Goal: Register for event/course

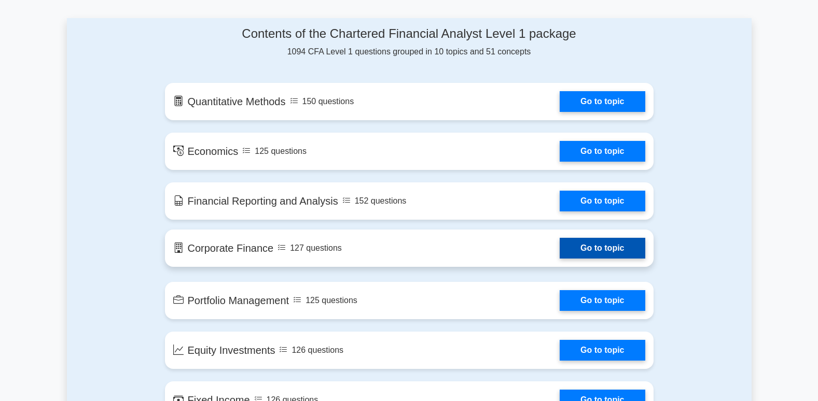
scroll to position [571, 0]
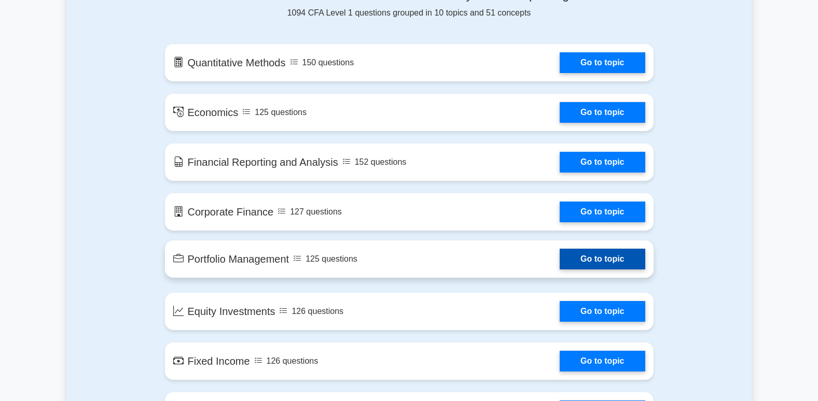
click at [590, 259] on link "Go to topic" at bounding box center [602, 259] width 85 height 21
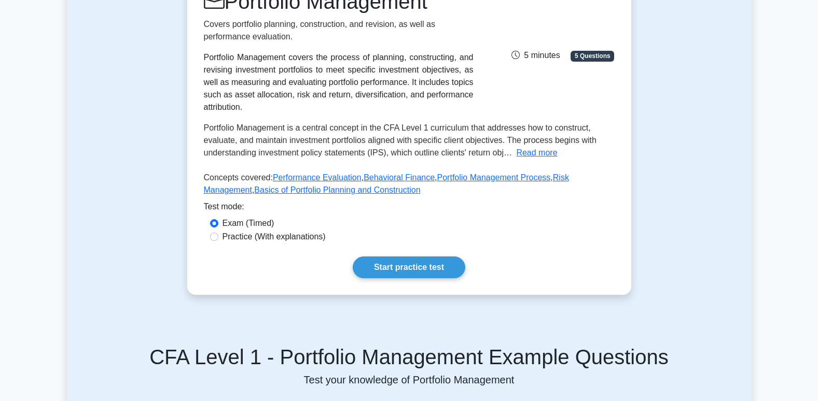
scroll to position [207, 0]
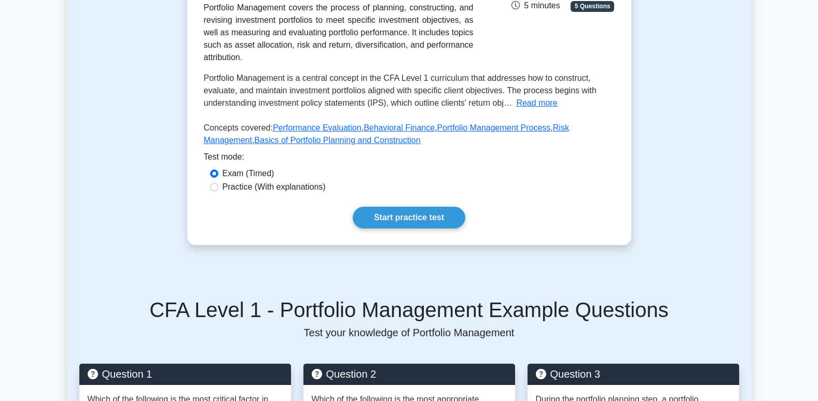
click at [237, 181] on label "Practice (With explanations)" at bounding box center [274, 187] width 103 height 12
click at [218, 183] on input "Practice (With explanations)" at bounding box center [214, 187] width 8 height 8
radio input "true"
click at [410, 207] on link "Start practice test" at bounding box center [409, 218] width 113 height 22
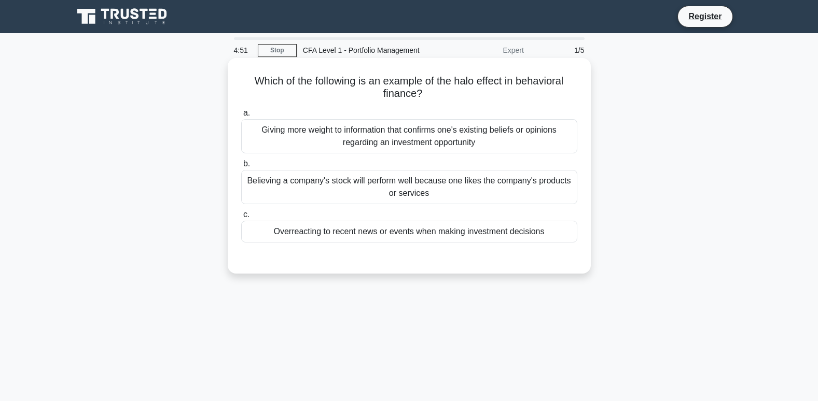
click at [247, 168] on span "b." at bounding box center [246, 163] width 7 height 9
click at [241, 168] on input "b. Believing a company's stock will perform well because one likes the company'…" at bounding box center [241, 164] width 0 height 7
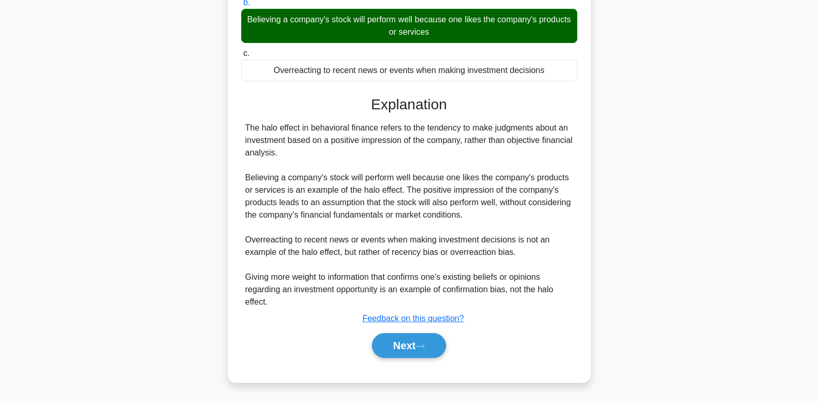
scroll to position [163, 0]
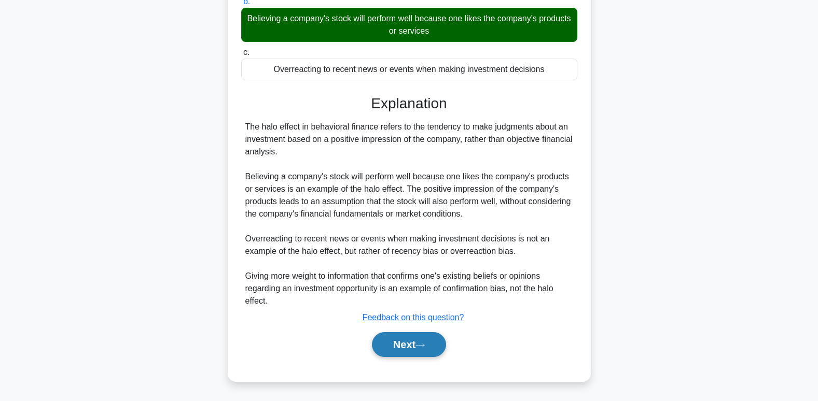
click at [425, 344] on icon at bounding box center [419, 346] width 9 height 6
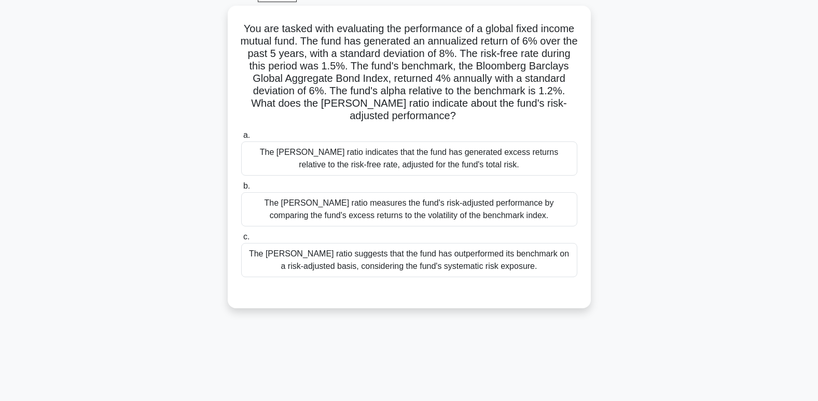
scroll to position [0, 0]
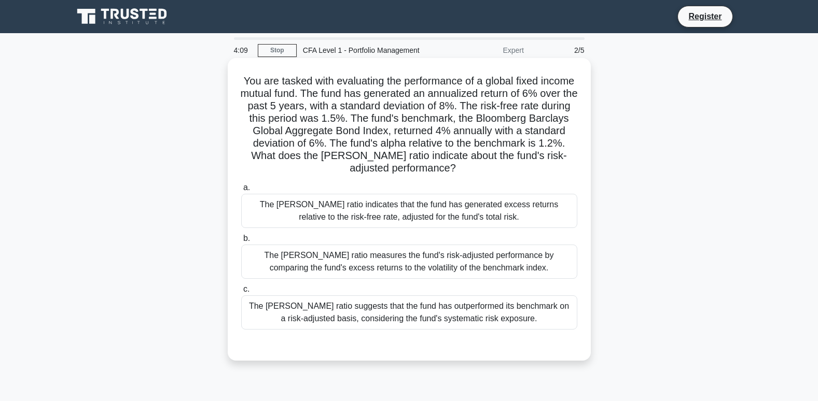
click at [449, 215] on div "The Sharpe ratio indicates that the fund has generated excess returns relative …" at bounding box center [409, 211] width 336 height 34
click at [241, 191] on input "a. The Sharpe ratio indicates that the fund has generated excess returns relati…" at bounding box center [241, 188] width 0 height 7
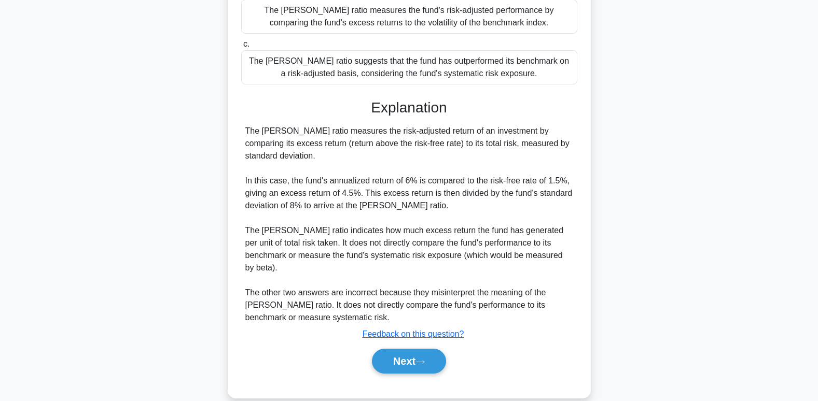
scroll to position [250, 0]
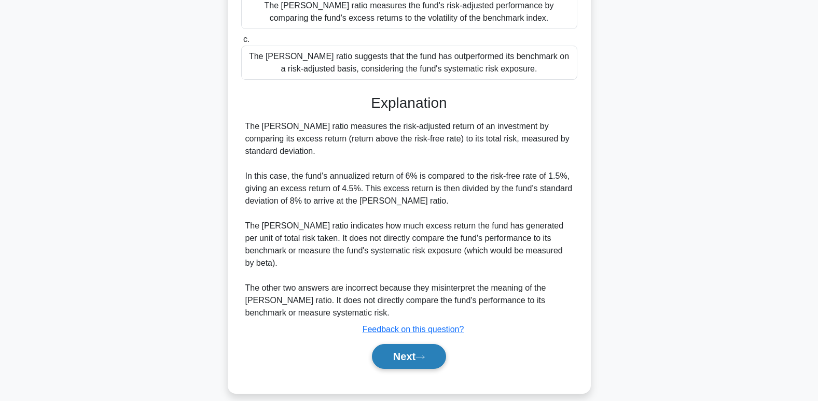
click at [418, 344] on button "Next" at bounding box center [409, 356] width 74 height 25
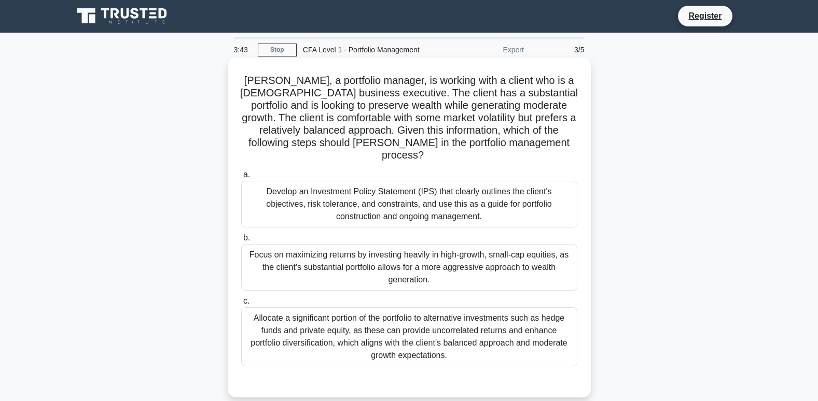
scroll to position [0, 0]
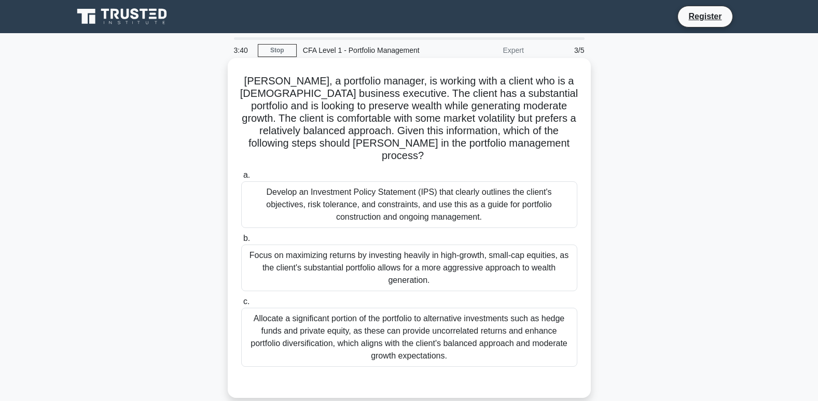
click at [406, 250] on div "Focus on maximizing returns by investing heavily in high-growth, small-cap equi…" at bounding box center [409, 268] width 336 height 47
click at [241, 242] on input "b. Focus on maximizing returns by investing heavily in high-growth, small-cap e…" at bounding box center [241, 239] width 0 height 7
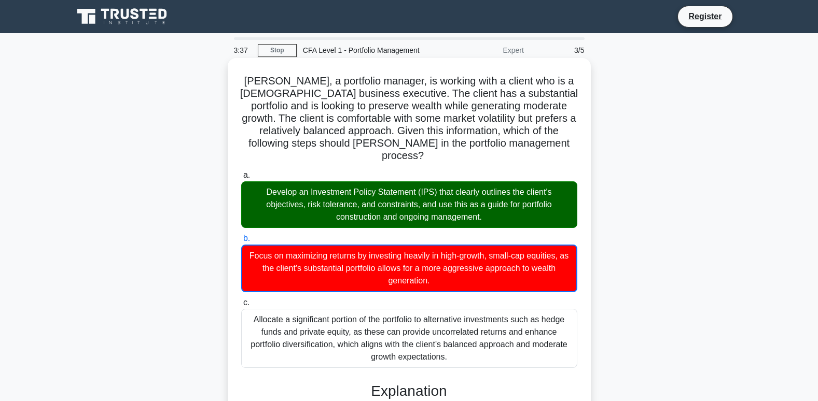
click at [461, 198] on div "Develop an Investment Policy Statement (IPS) that clearly outlines the client's…" at bounding box center [409, 205] width 336 height 47
click at [241, 179] on input "a. Develop an Investment Policy Statement (IPS) that clearly outlines the clien…" at bounding box center [241, 175] width 0 height 7
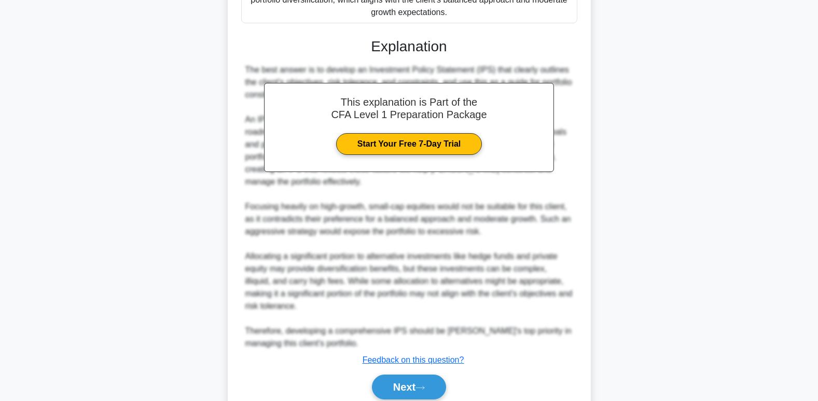
scroll to position [362, 0]
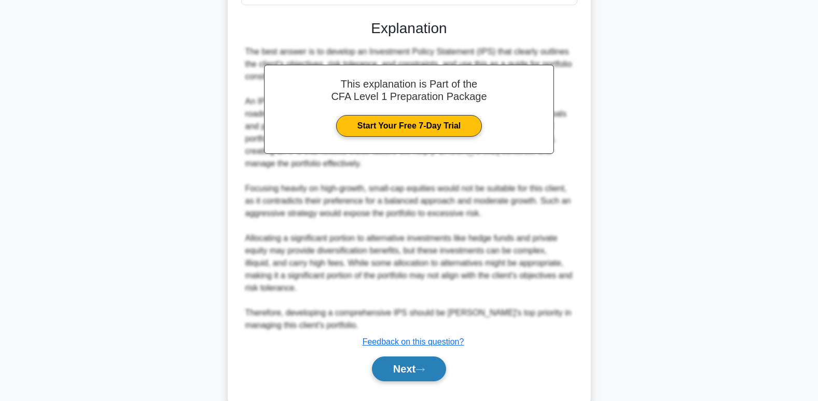
click at [411, 357] on button "Next" at bounding box center [409, 369] width 74 height 25
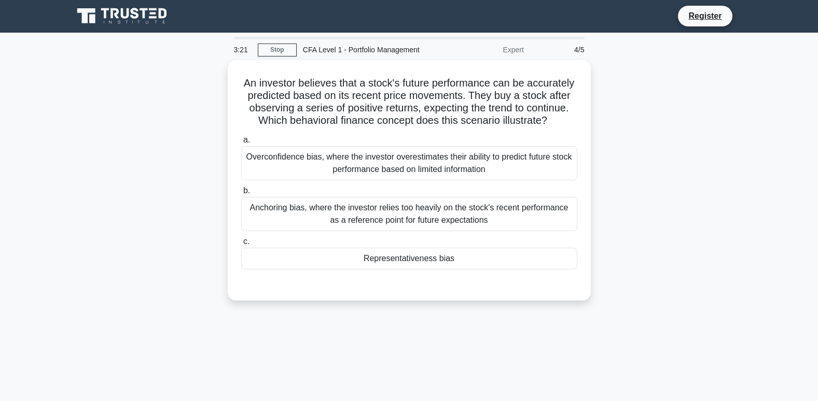
scroll to position [0, 0]
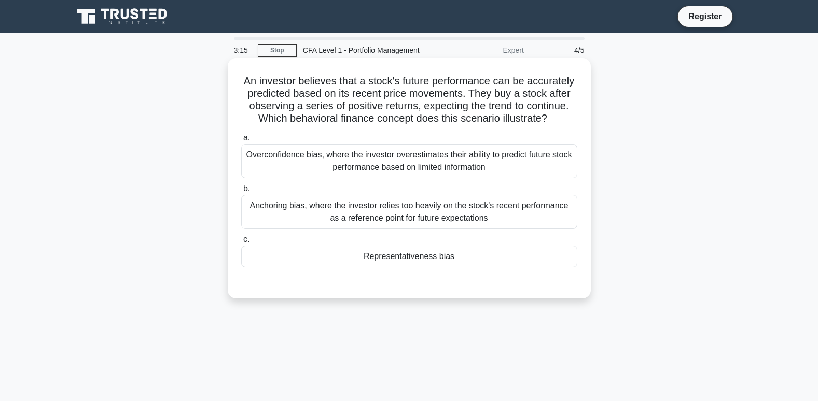
click at [395, 220] on div "Anchoring bias, where the investor relies too heavily on the stock's recent per…" at bounding box center [409, 212] width 336 height 34
click at [241, 192] on input "b. Anchoring bias, where the investor relies too heavily on the stock's recent …" at bounding box center [241, 189] width 0 height 7
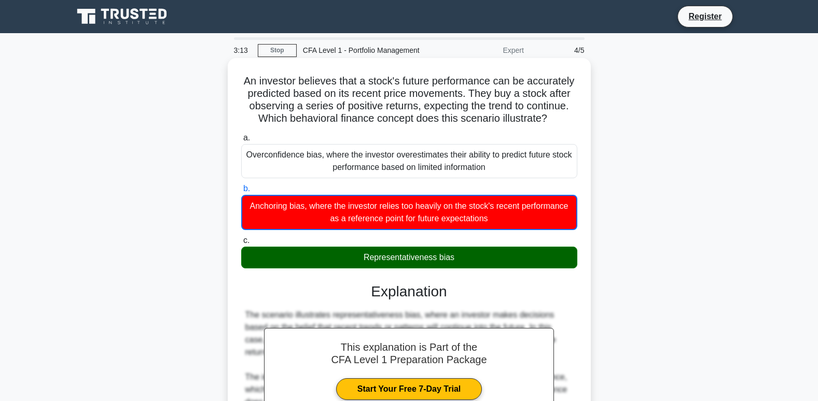
click at [398, 257] on div "Representativeness bias" at bounding box center [409, 258] width 336 height 22
click at [241, 244] on input "c. Representativeness bias" at bounding box center [241, 241] width 0 height 7
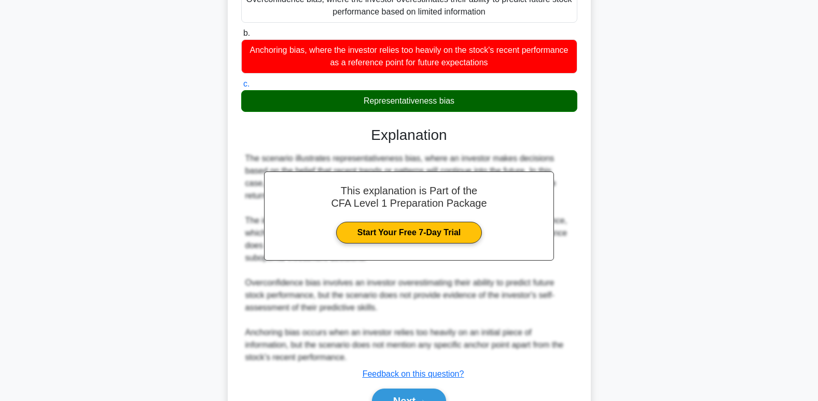
scroll to position [213, 0]
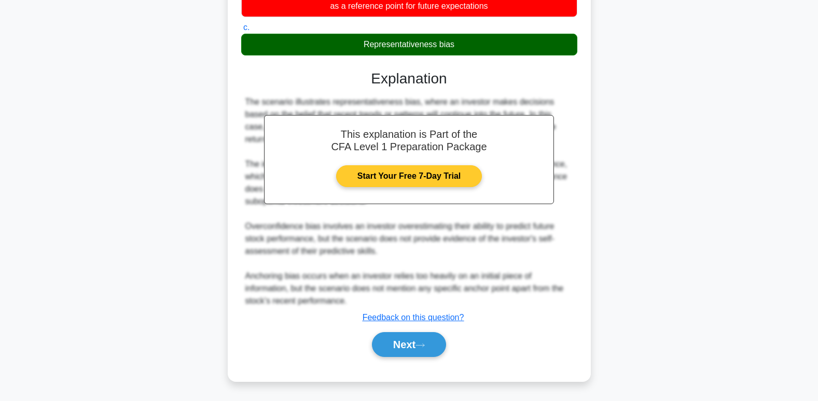
click at [428, 173] on link "Start Your Free 7-Day Trial" at bounding box center [409, 176] width 146 height 22
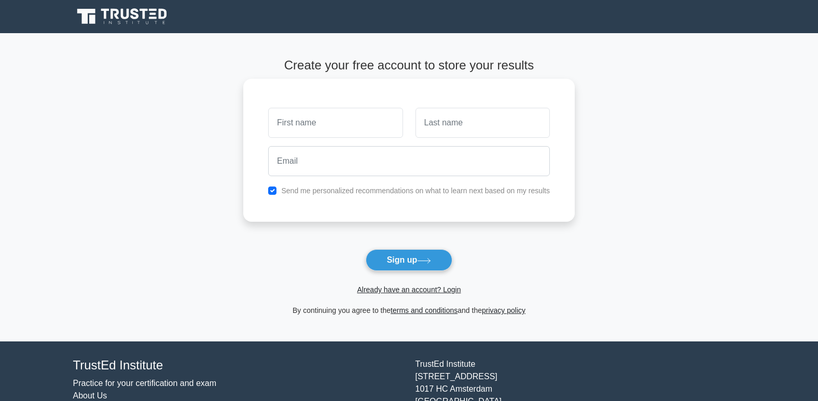
click at [338, 131] on input "text" at bounding box center [335, 123] width 134 height 30
type input "nyantika"
type input "mosomi"
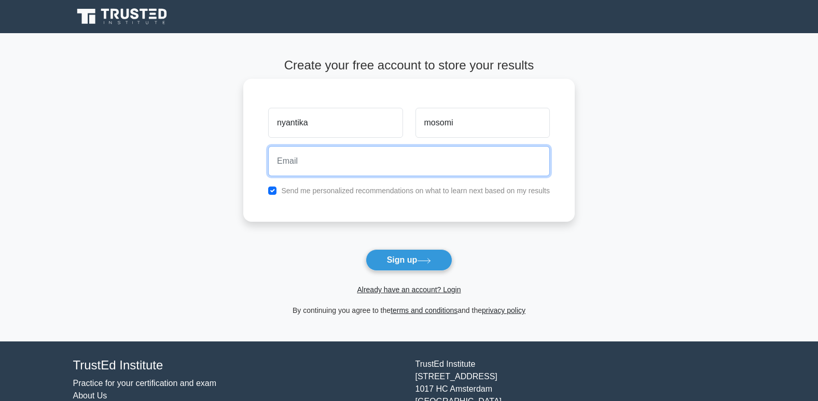
drag, startPoint x: 315, startPoint y: 164, endPoint x: 309, endPoint y: 158, distance: 9.2
click at [315, 164] on input "email" at bounding box center [409, 161] width 282 height 30
type input "[EMAIL_ADDRESS][DOMAIN_NAME]"
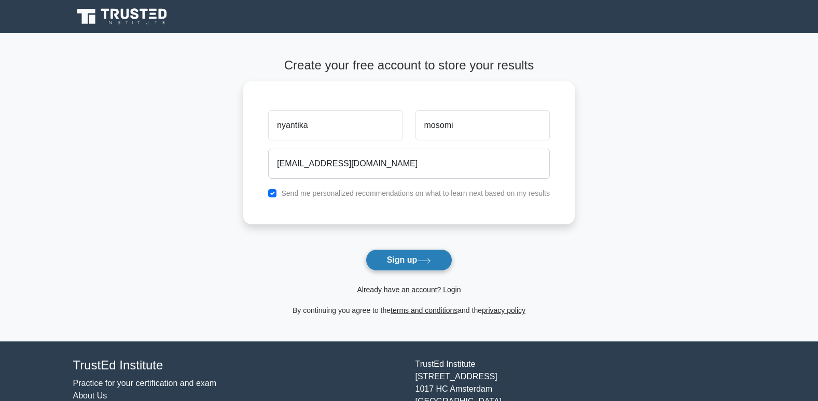
click at [397, 266] on button "Sign up" at bounding box center [409, 261] width 87 height 22
